Goal: Transaction & Acquisition: Purchase product/service

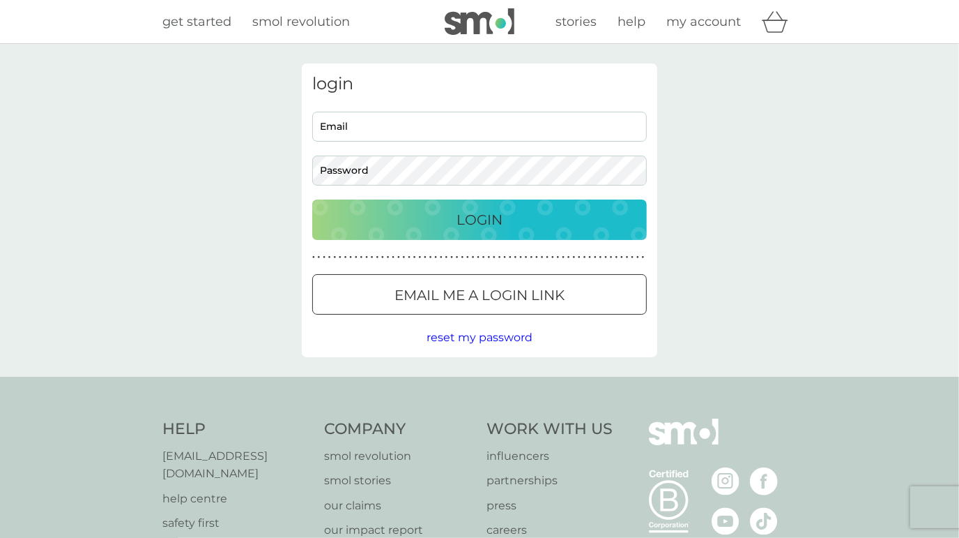
type input "julia.mills3@gmail.com"
click at [540, 218] on div "Login" at bounding box center [479, 219] width 307 height 22
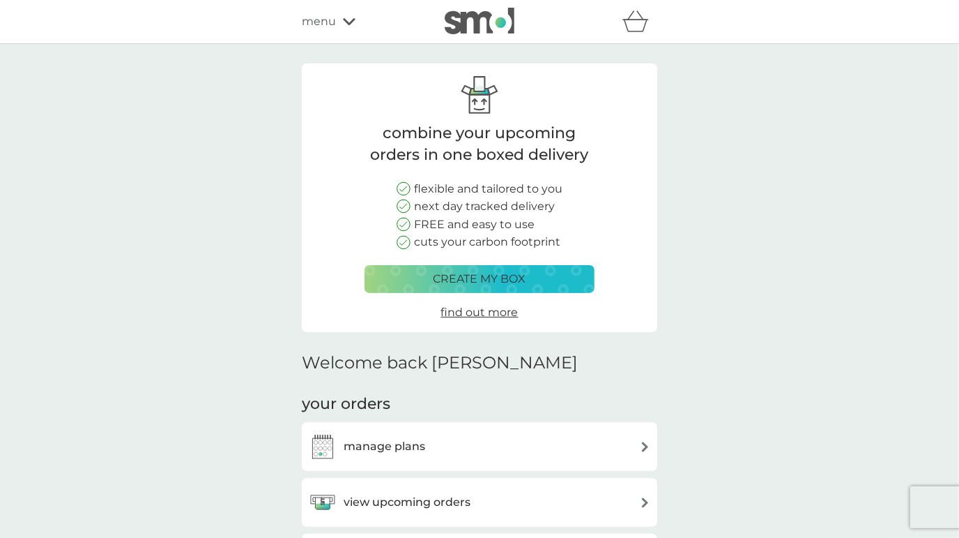
click at [458, 445] on div "manage plans" at bounding box center [480, 446] width 342 height 28
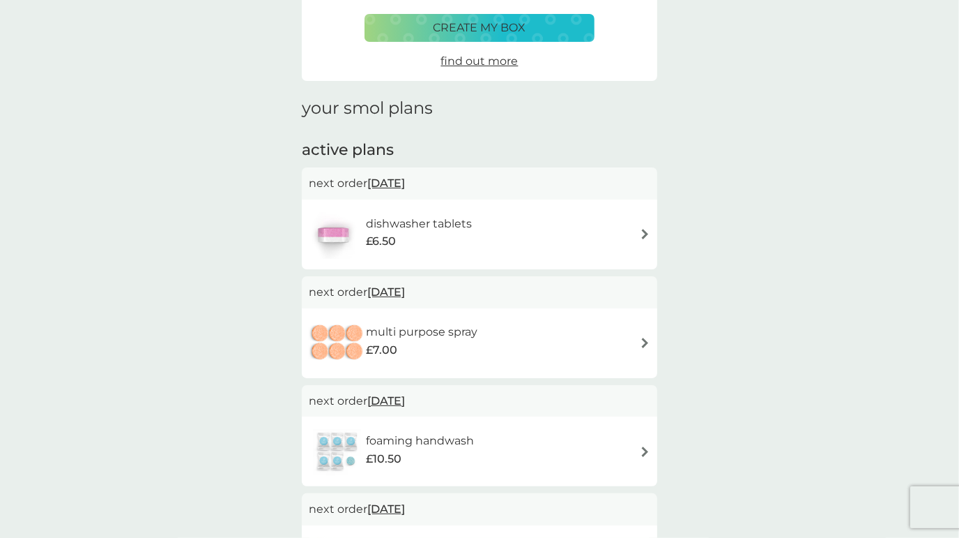
scroll to position [80, 0]
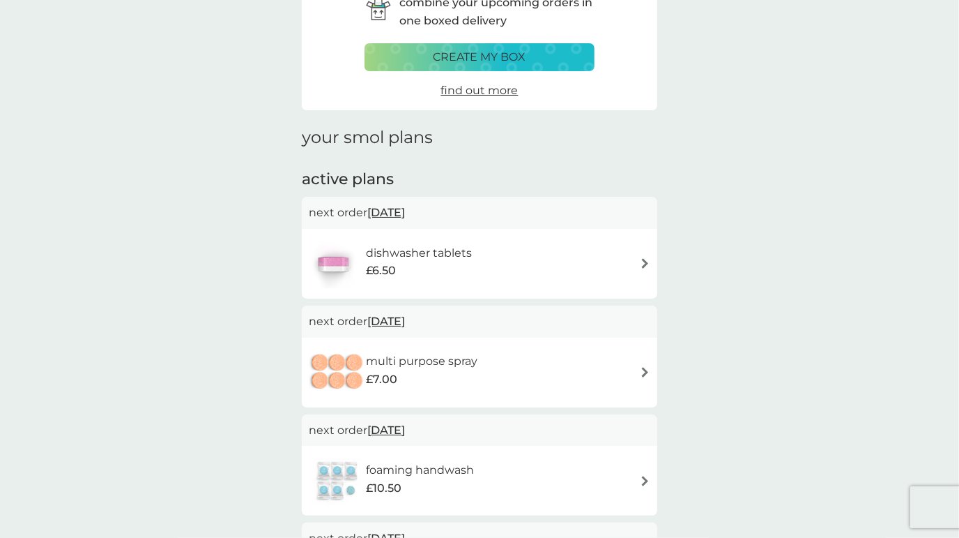
click at [509, 271] on div "dishwasher tablets £6.50" at bounding box center [480, 263] width 342 height 49
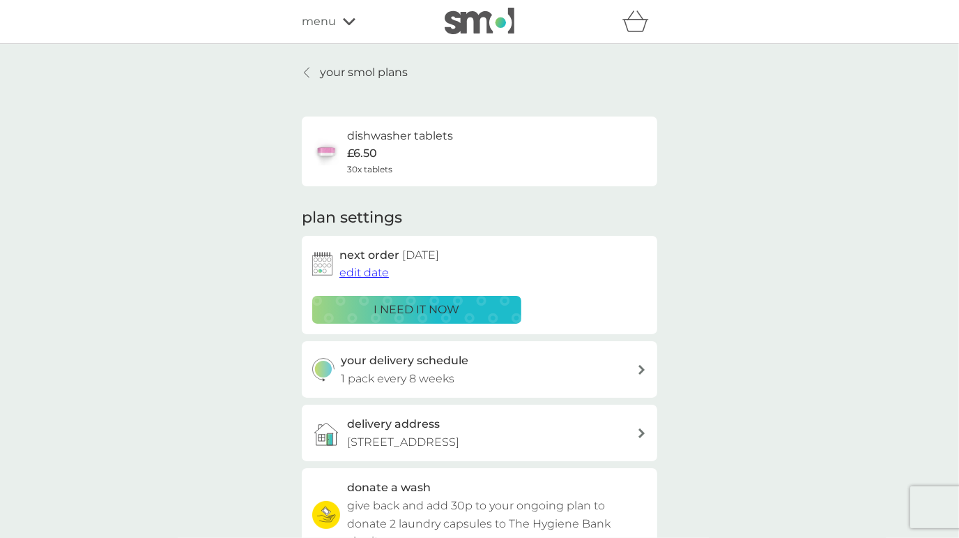
click at [489, 307] on div "i need it now" at bounding box center [416, 309] width 191 height 18
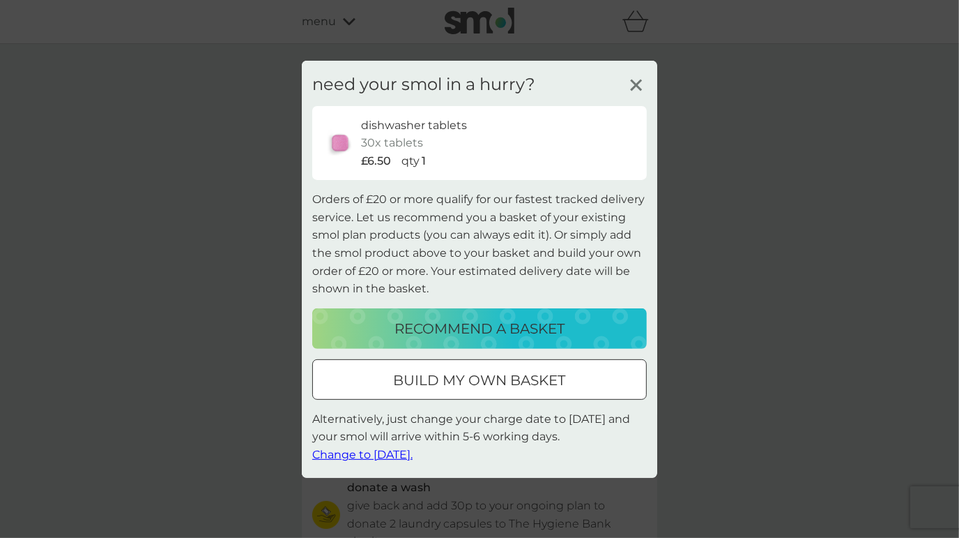
click at [493, 319] on p "recommend a basket" at bounding box center [480, 328] width 170 height 22
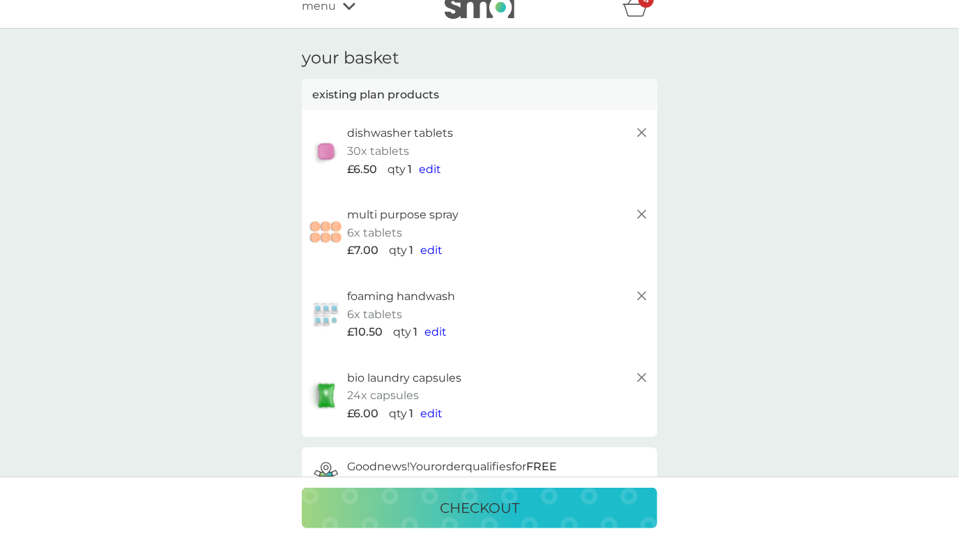
scroll to position [15, 0]
click at [643, 374] on icon at bounding box center [642, 378] width 17 height 17
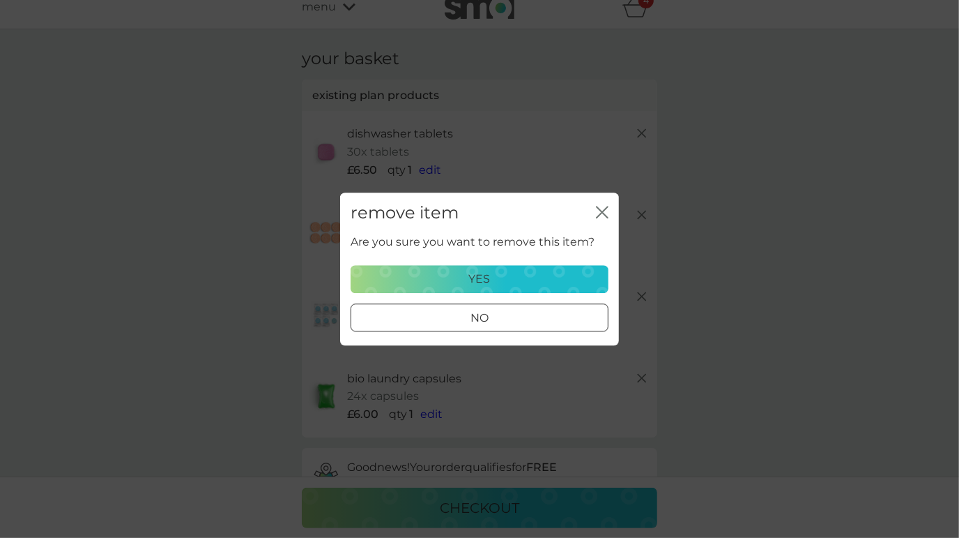
click at [488, 277] on p "yes" at bounding box center [480, 279] width 22 height 18
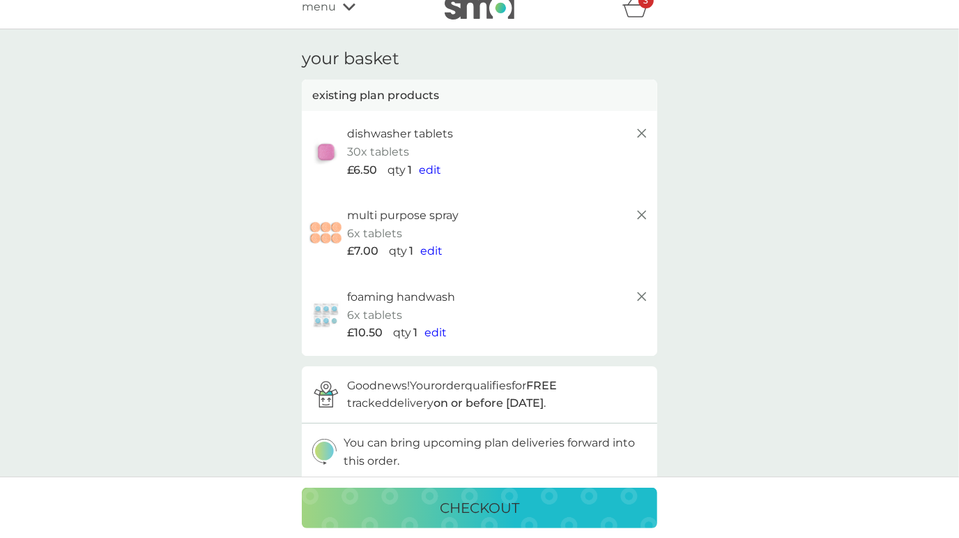
click at [644, 295] on icon at bounding box center [642, 296] width 17 height 17
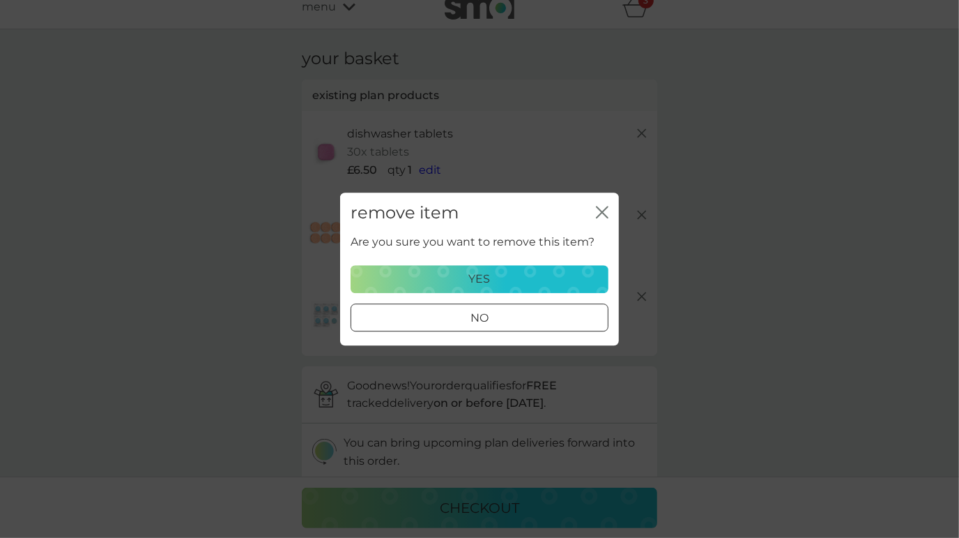
click at [538, 278] on div "yes" at bounding box center [480, 279] width 240 height 18
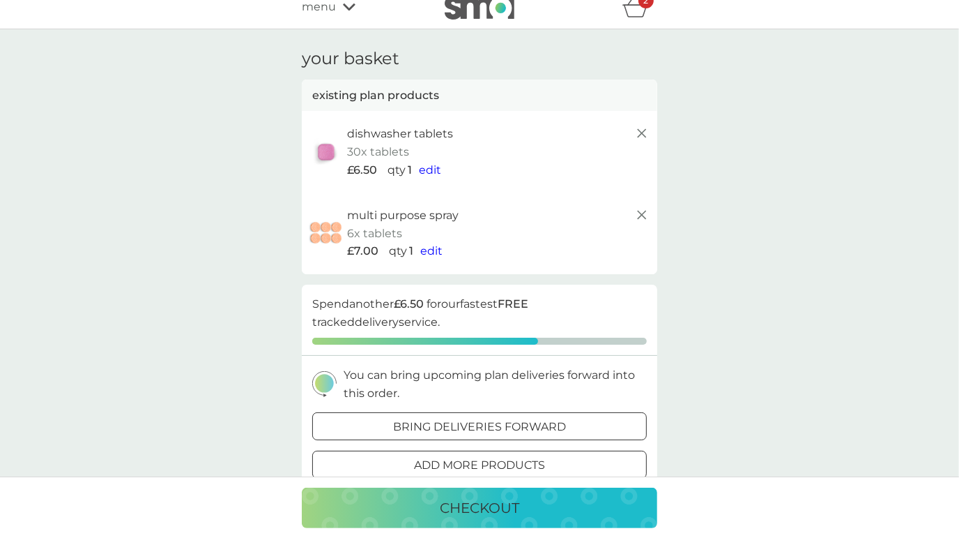
click at [642, 213] on line at bounding box center [642, 215] width 8 height 8
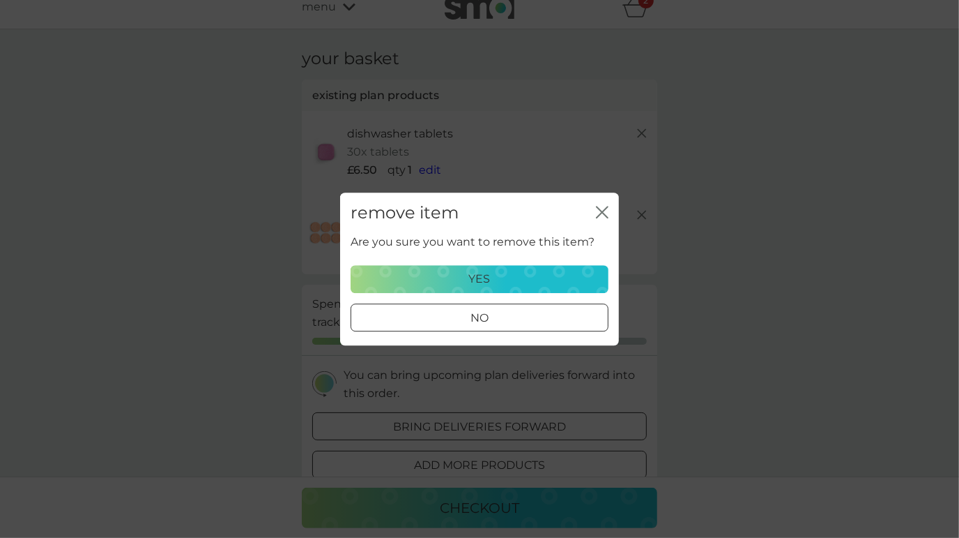
click at [538, 278] on div "yes" at bounding box center [480, 279] width 240 height 18
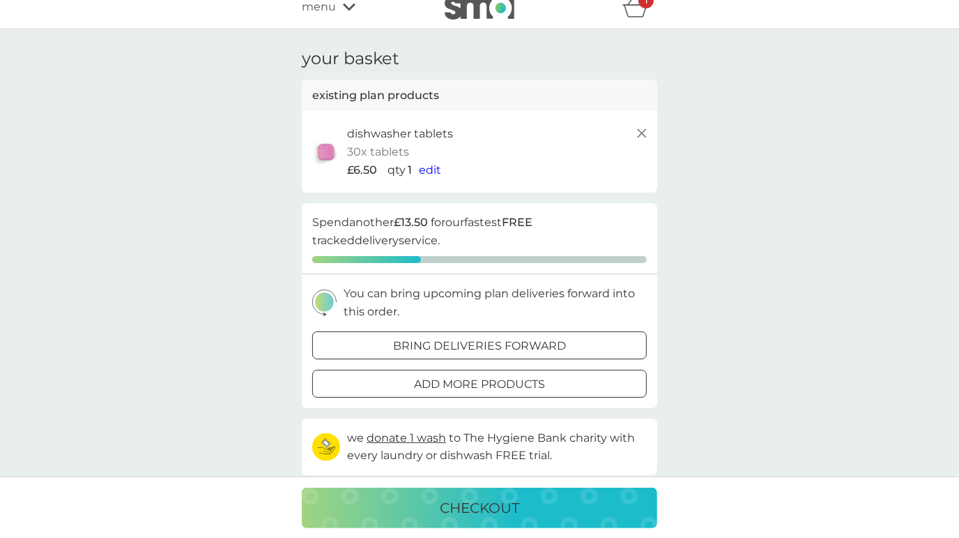
click at [560, 514] on div "checkout" at bounding box center [480, 507] width 328 height 22
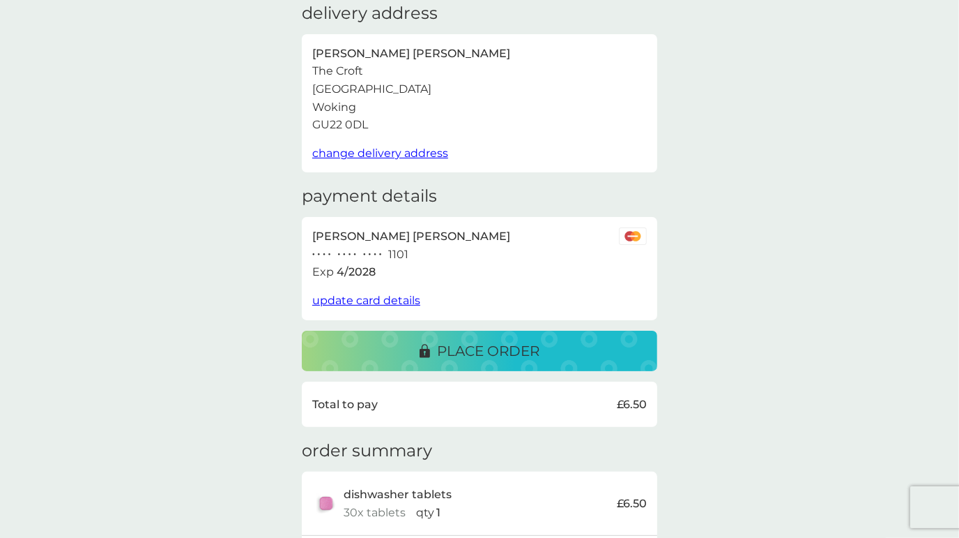
scroll to position [63, 0]
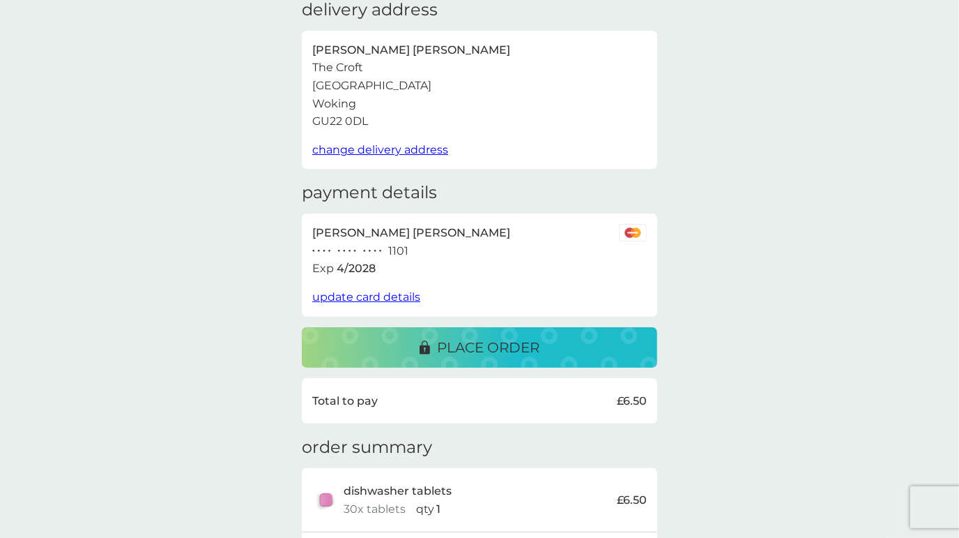
click at [493, 342] on p "place order" at bounding box center [488, 347] width 102 height 22
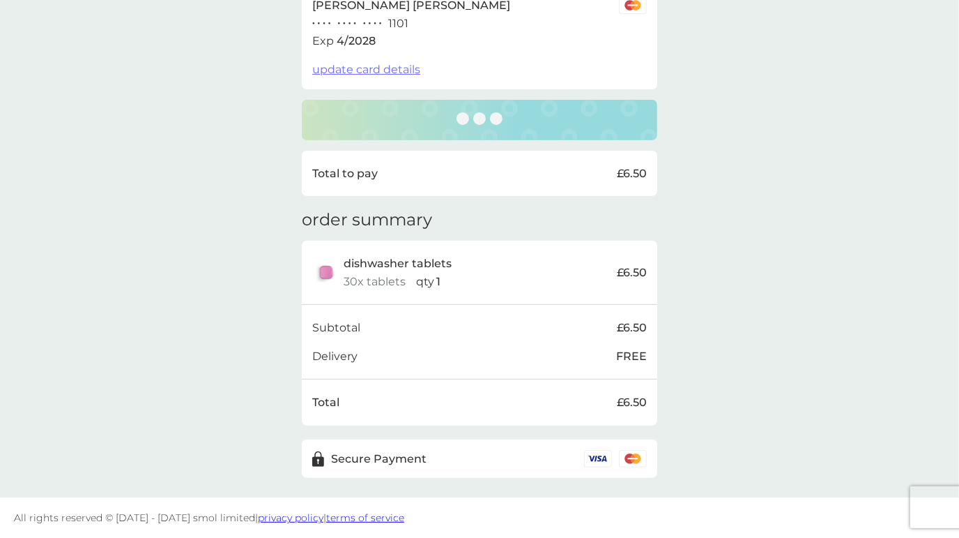
scroll to position [0, 0]
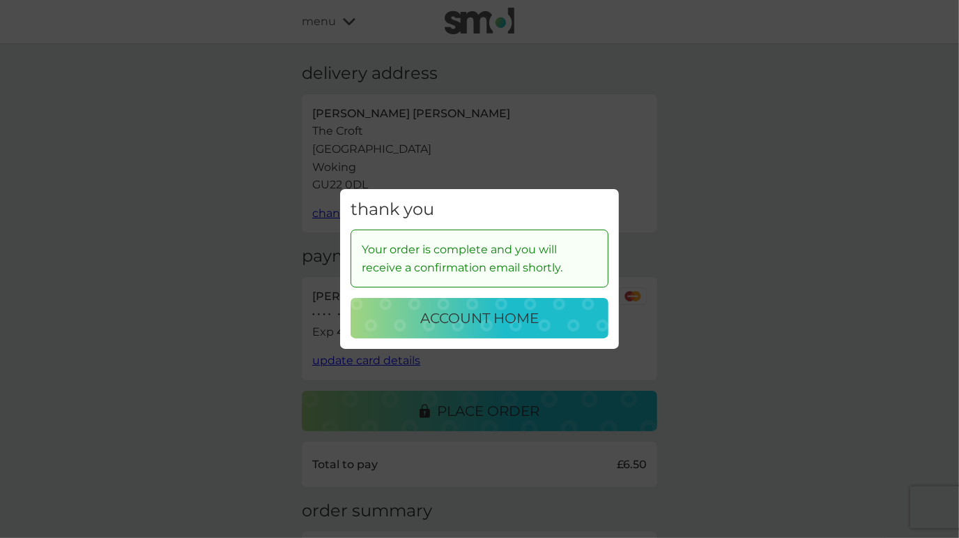
click at [524, 314] on p "account home" at bounding box center [479, 318] width 119 height 22
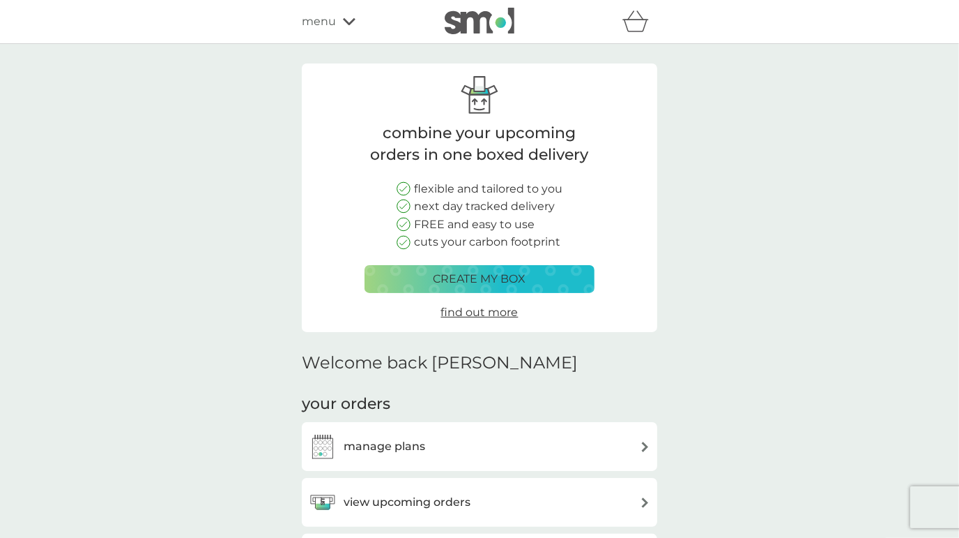
click at [317, 22] on span "menu" at bounding box center [319, 22] width 34 height 18
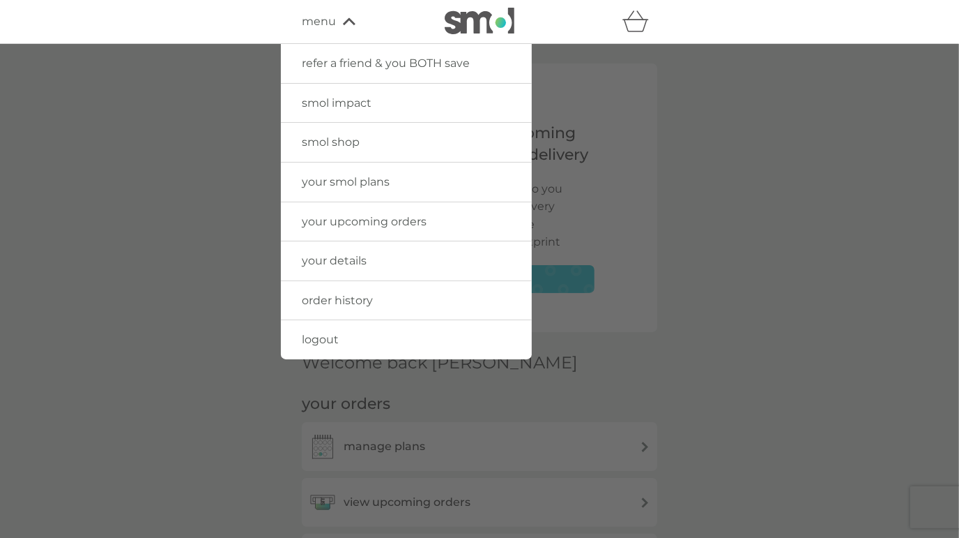
click at [332, 337] on span "logout" at bounding box center [320, 339] width 37 height 13
